Goal: Task Accomplishment & Management: Use online tool/utility

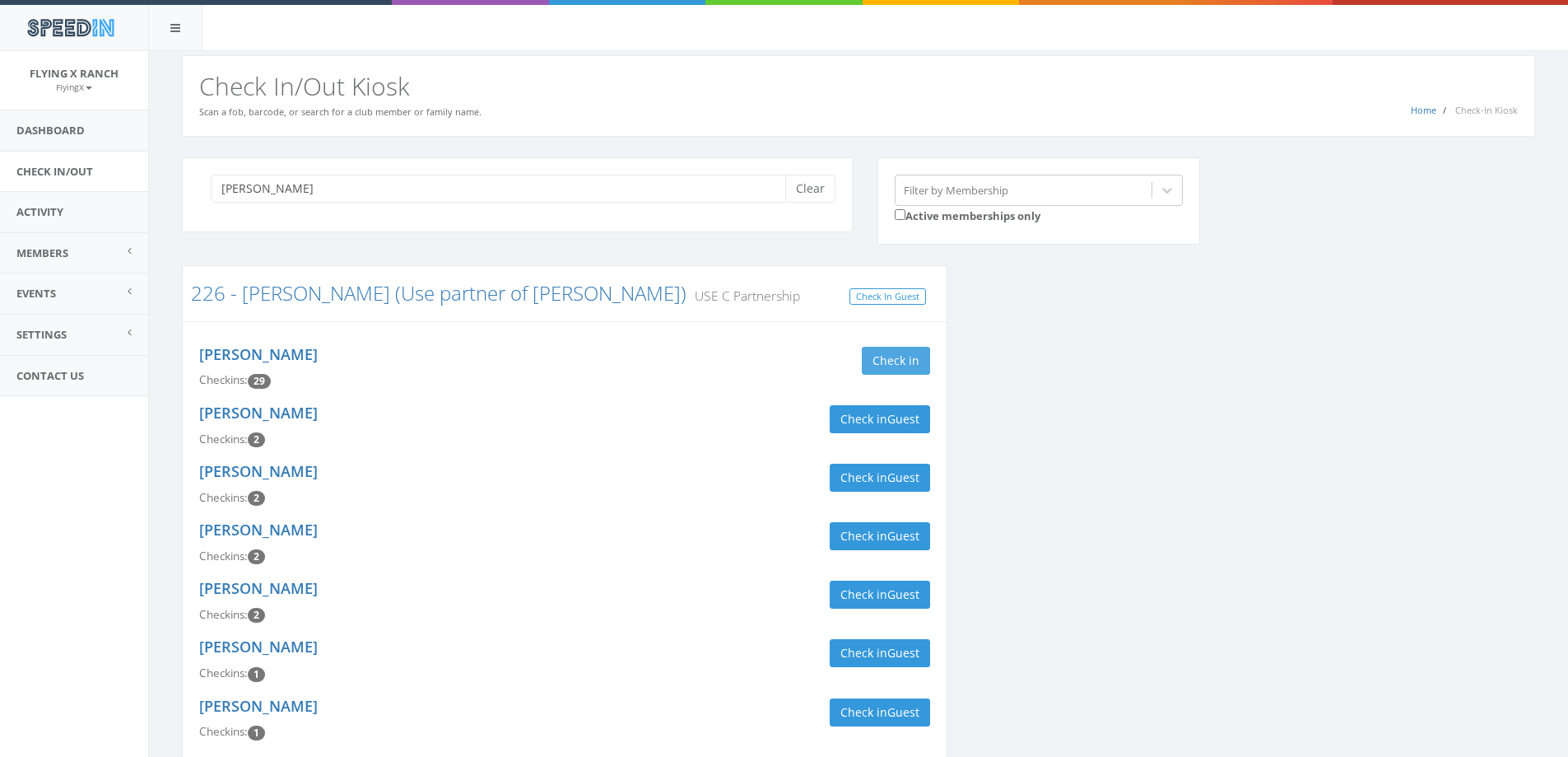
type input "haiar"
click at [918, 358] on button "Check in" at bounding box center [896, 360] width 68 height 28
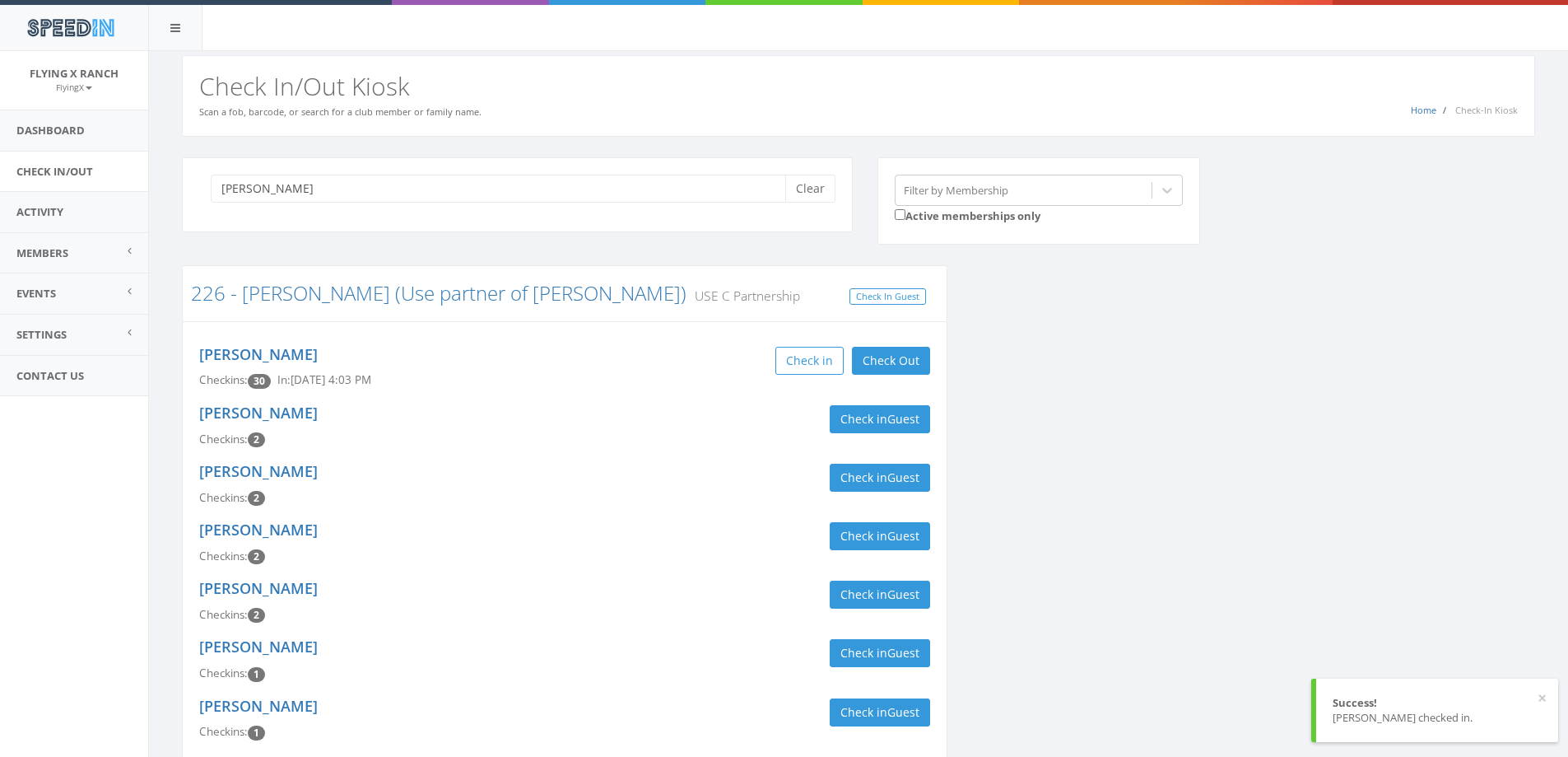
click at [586, 359] on div "Check in Check Out Check Out" at bounding box center [753, 360] width 353 height 28
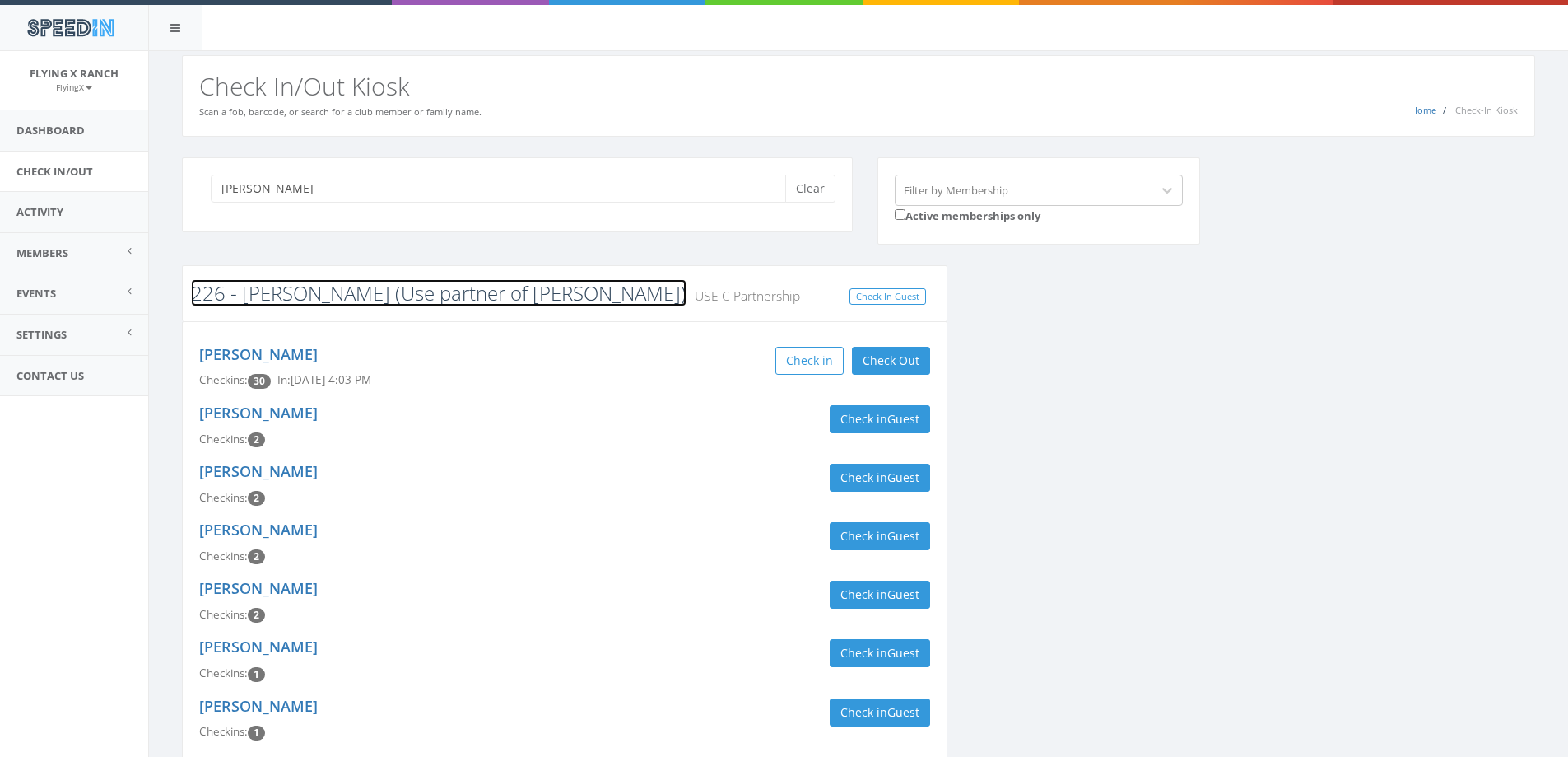
click at [266, 294] on link "226 - [PERSON_NAME] (Use partner of [PERSON_NAME])" at bounding box center [439, 292] width 495 height 27
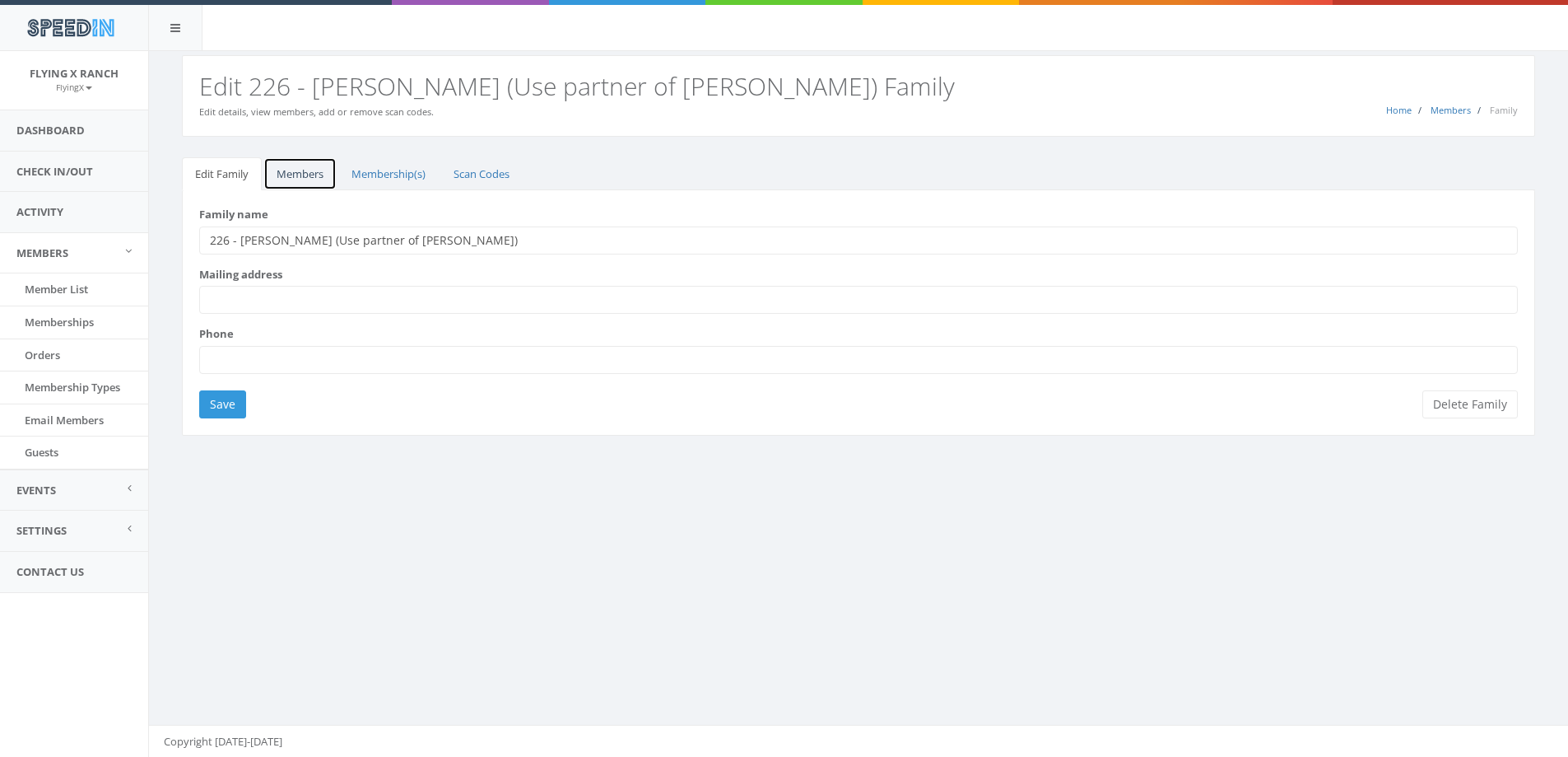
click at [302, 173] on link "Members" at bounding box center [299, 174] width 73 height 34
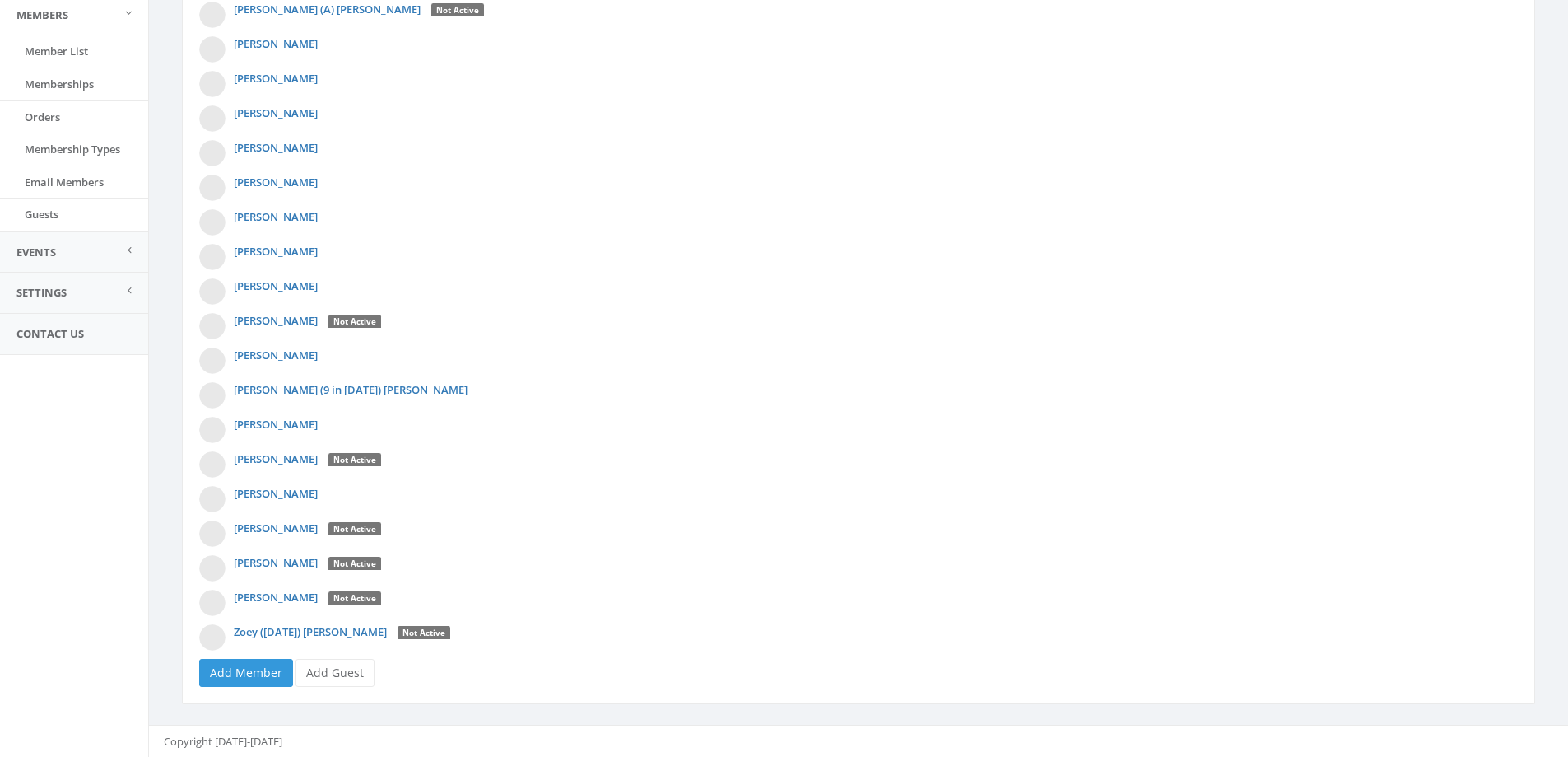
scroll to position [238, 0]
click at [351, 671] on link "Add Guest" at bounding box center [335, 672] width 79 height 28
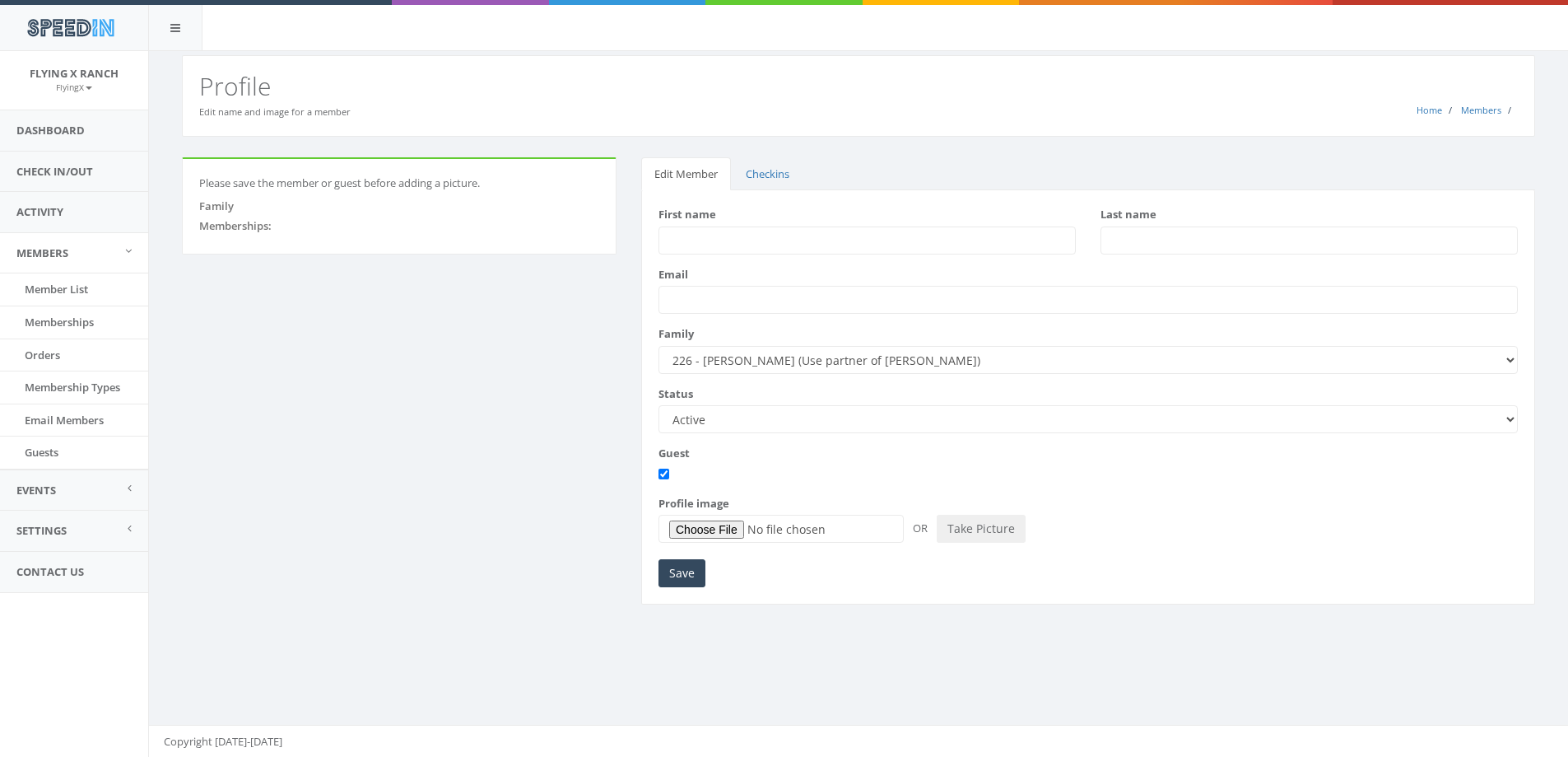
click at [751, 232] on input "First name" at bounding box center [868, 240] width 418 height 28
type input "[PERSON_NAME]"
type input "Shannep"
click at [685, 570] on input "Save" at bounding box center [682, 573] width 47 height 28
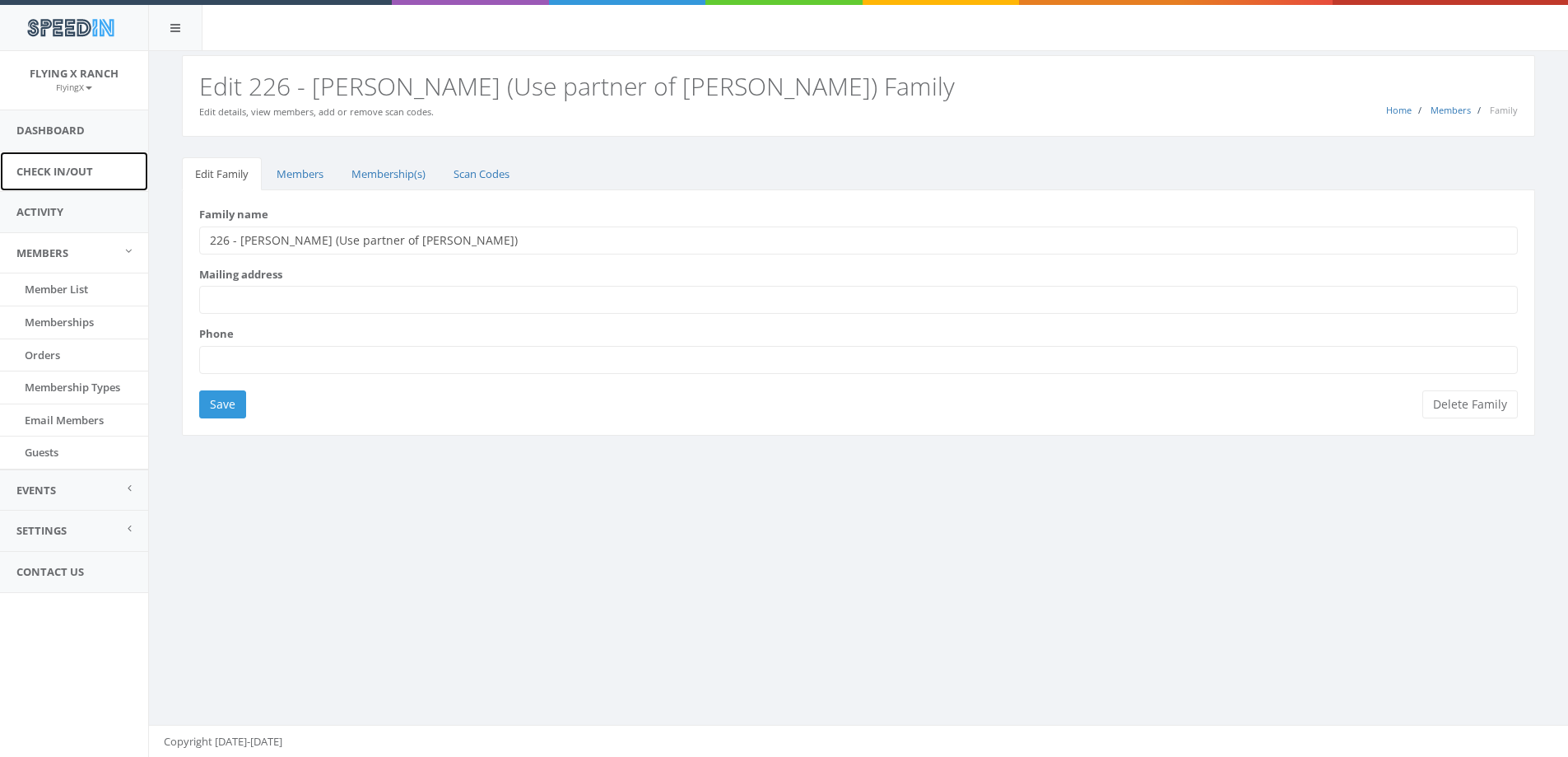
click at [65, 165] on link "Check In/Out" at bounding box center [74, 172] width 148 height 41
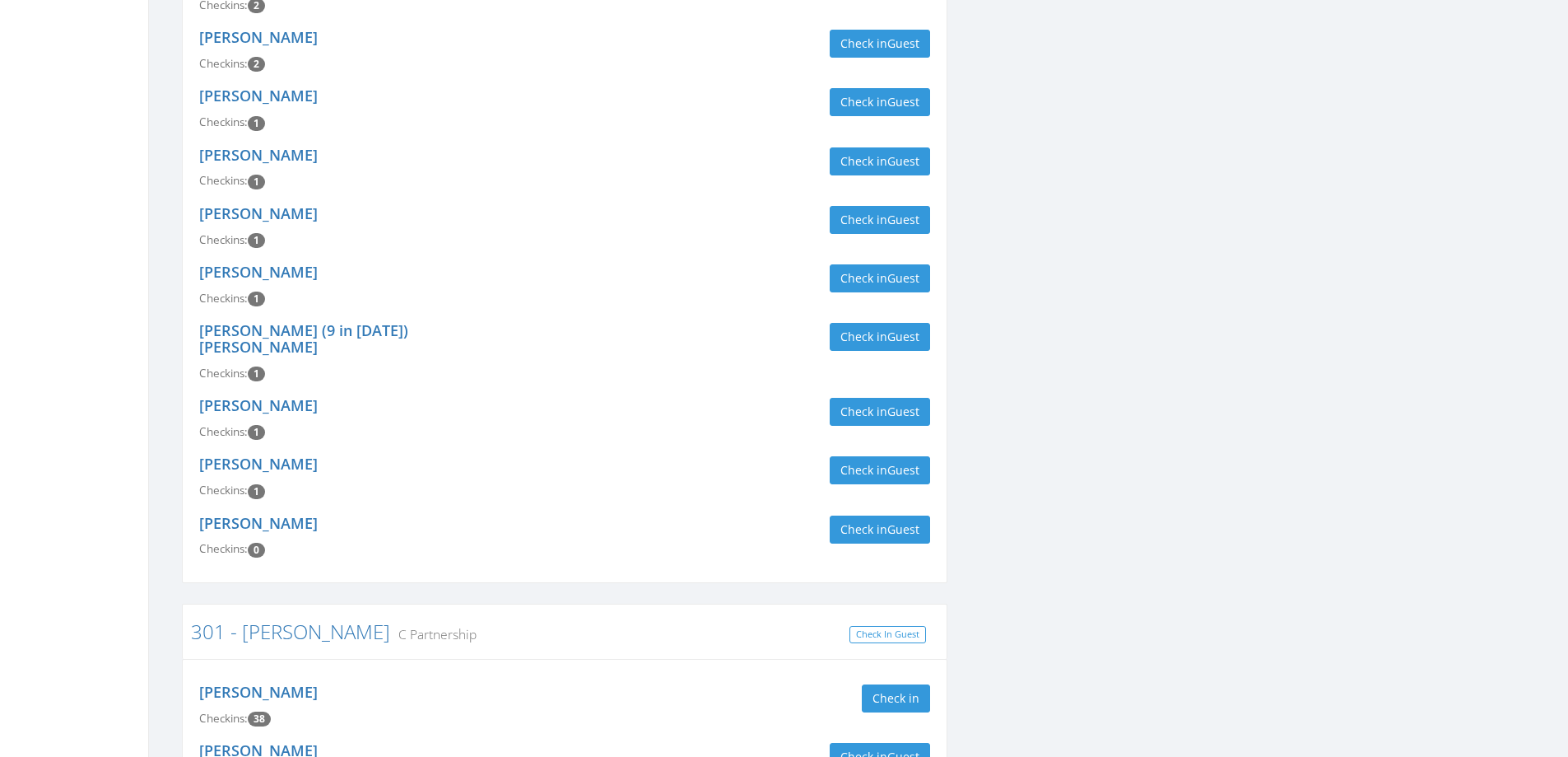
scroll to position [577, 0]
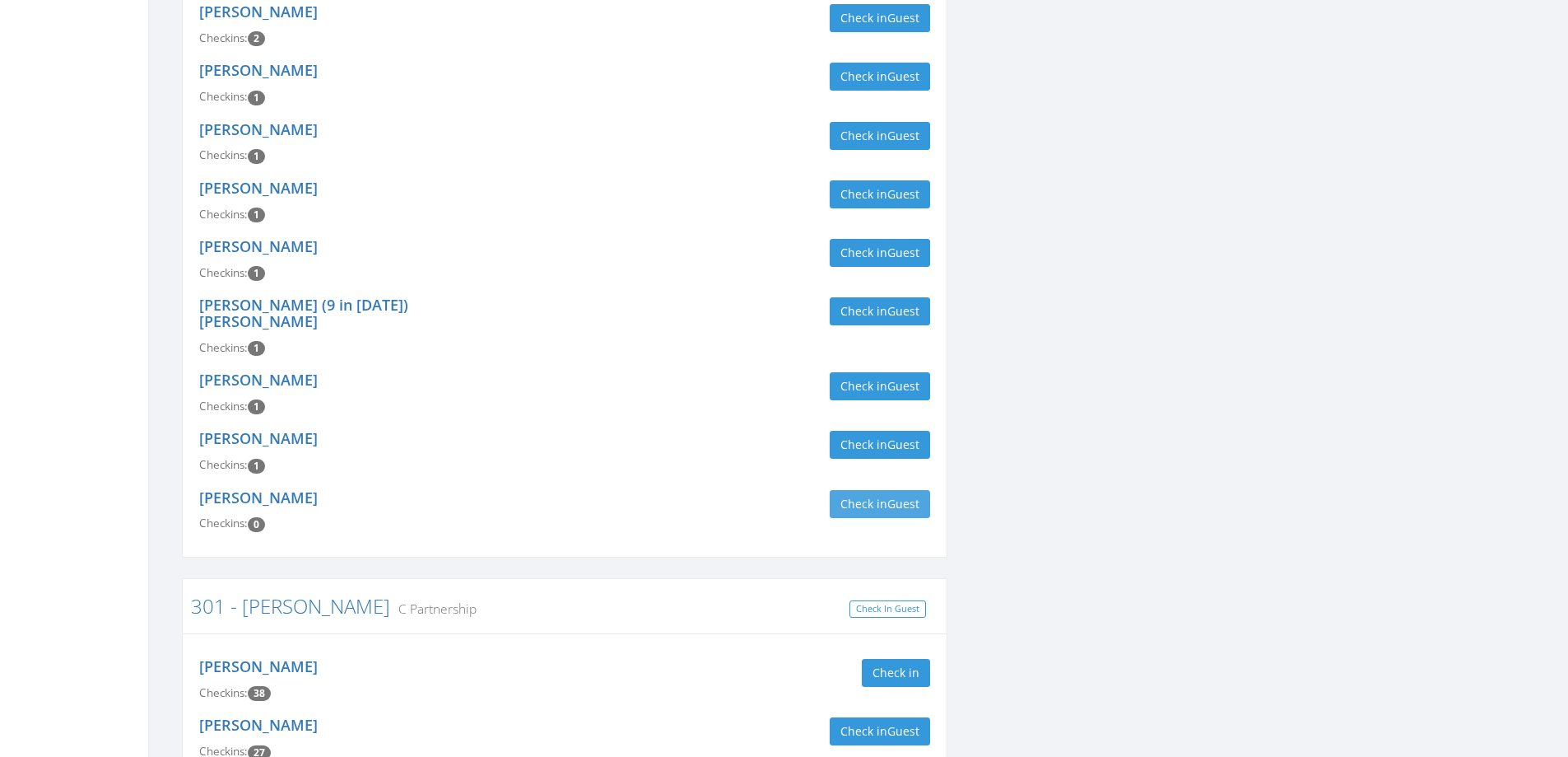
type input "[PERSON_NAME]"
click at [883, 490] on button "Check in Guest" at bounding box center [880, 504] width 101 height 28
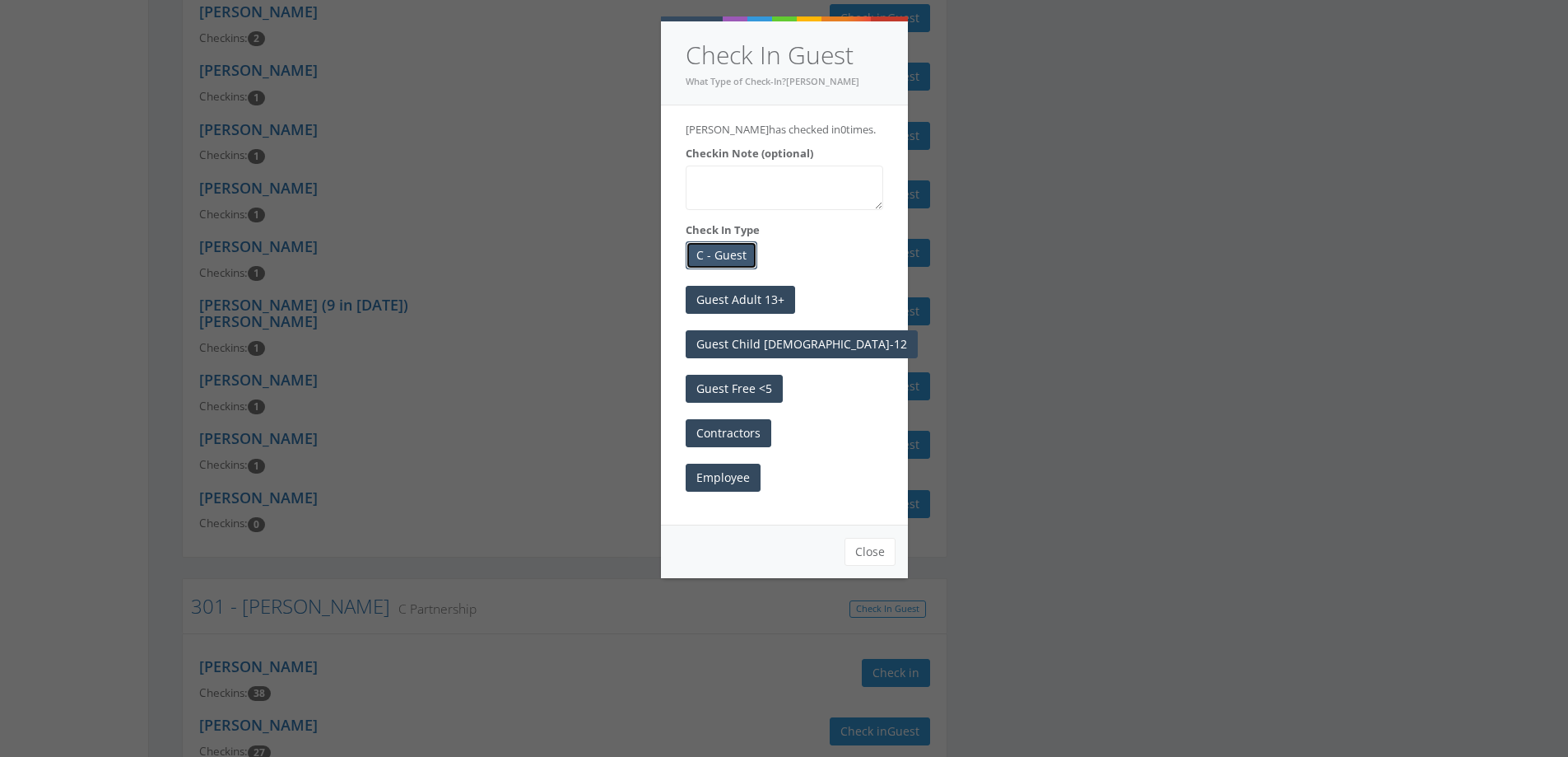
click at [745, 258] on button "C - Guest" at bounding box center [721, 255] width 71 height 28
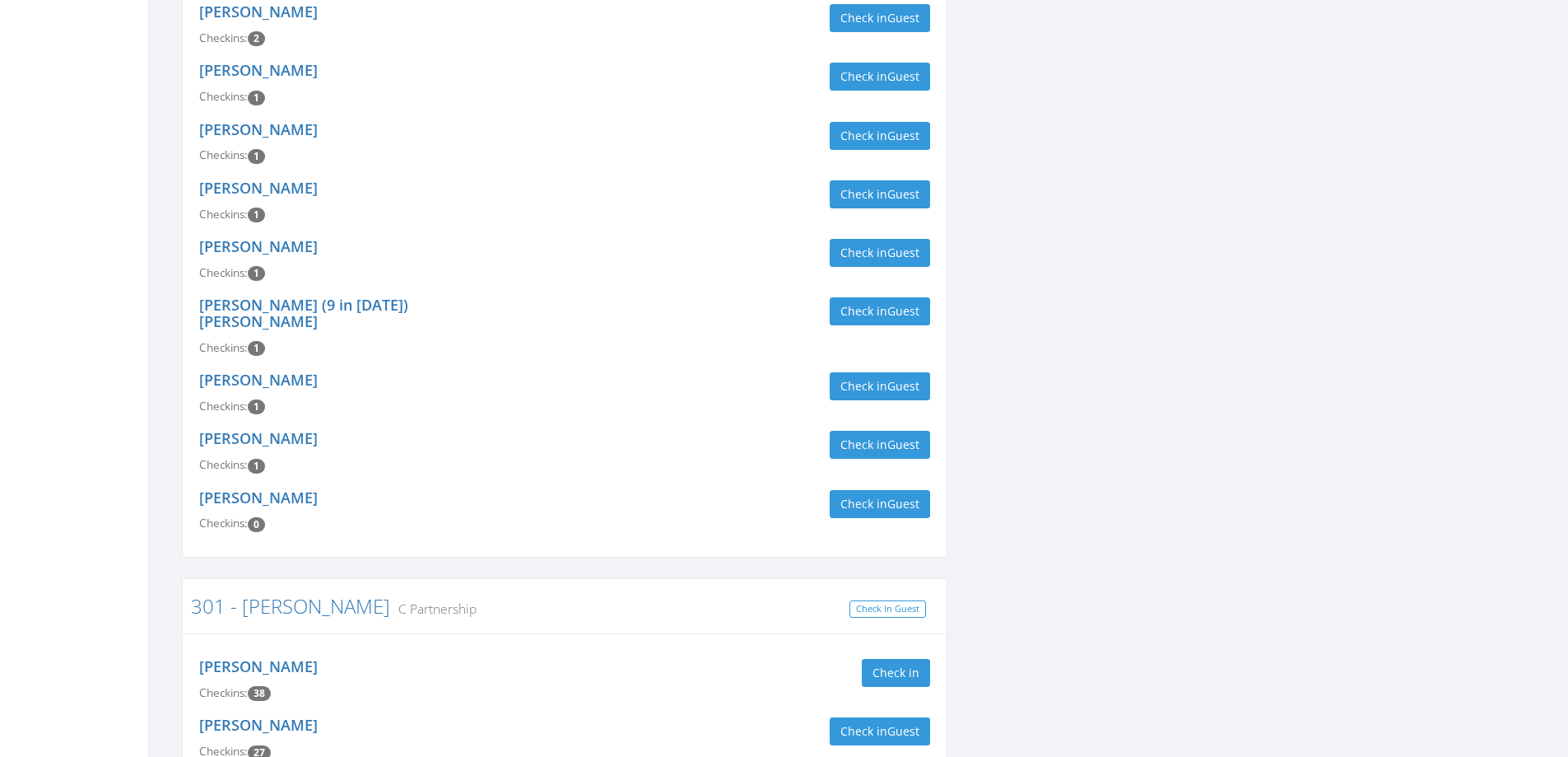
click at [653, 275] on div "[PERSON_NAME] Checkins: 1 Check in Guest" at bounding box center [565, 259] width 756 height 58
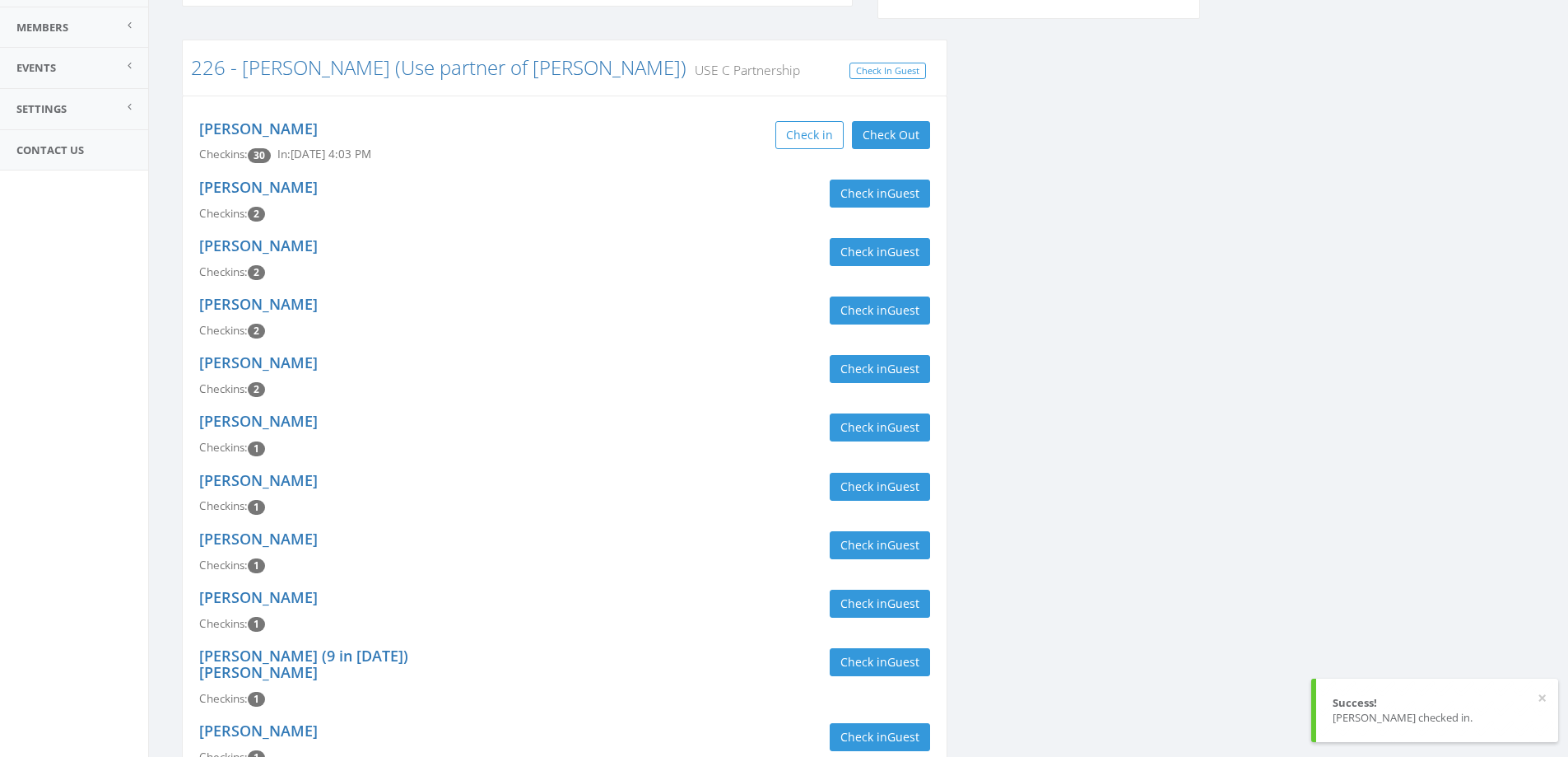
scroll to position [0, 0]
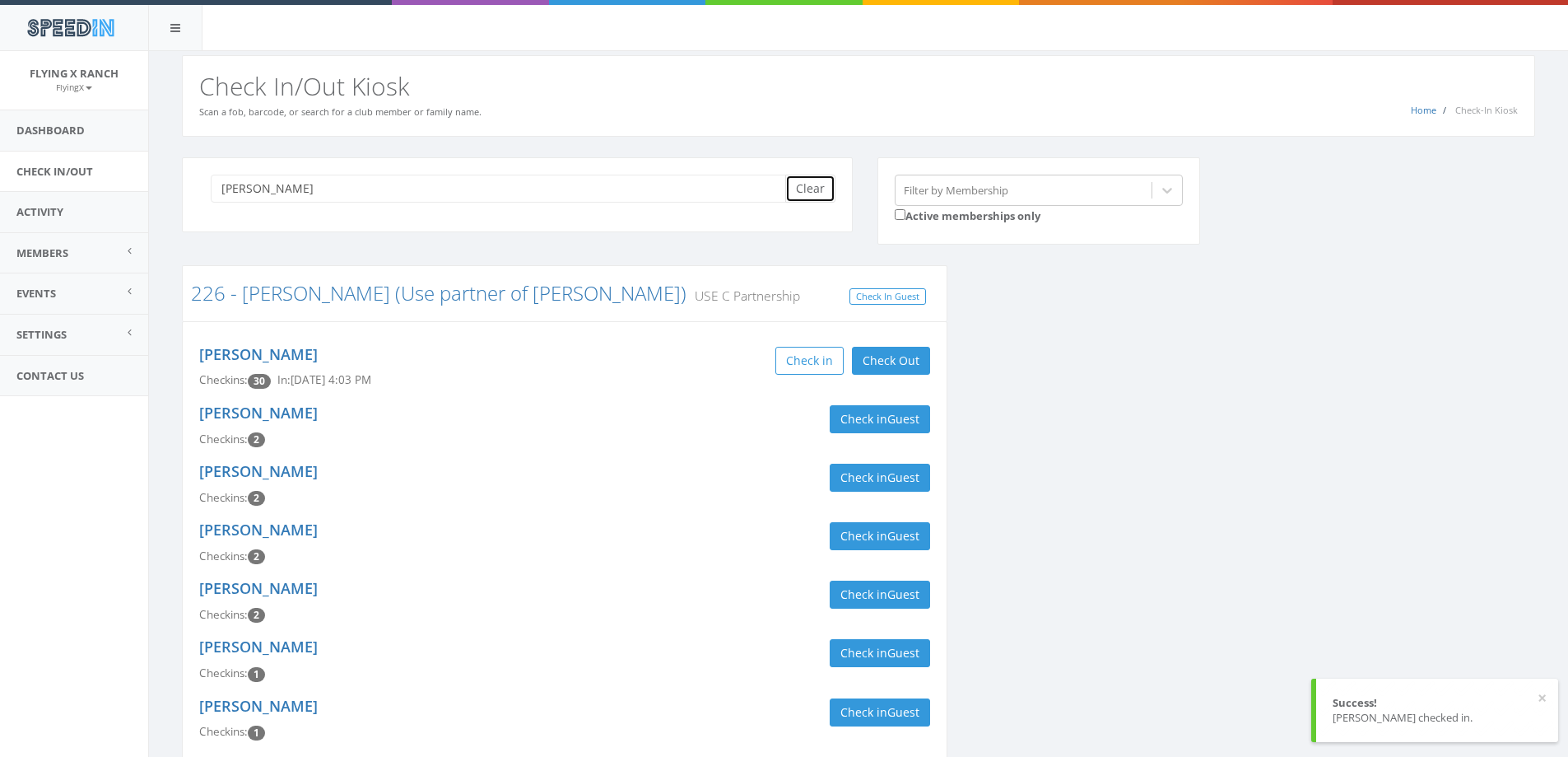
click at [800, 191] on button "Clear" at bounding box center [810, 189] width 50 height 28
